Goal: Task Accomplishment & Management: Manage account settings

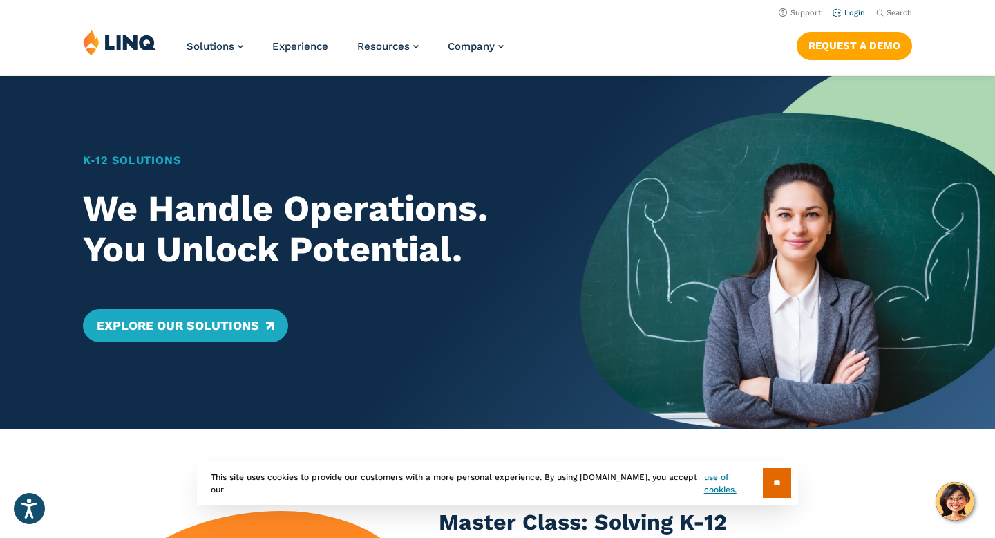
click at [846, 14] on link "Login" at bounding box center [849, 12] width 32 height 9
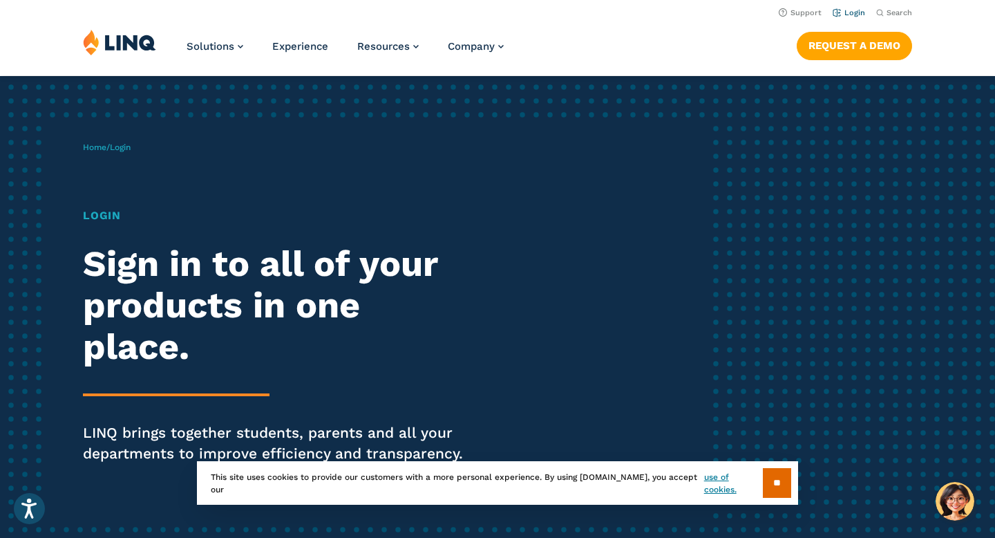
click at [858, 15] on link "Login" at bounding box center [849, 12] width 32 height 9
